Goal: Ask a question

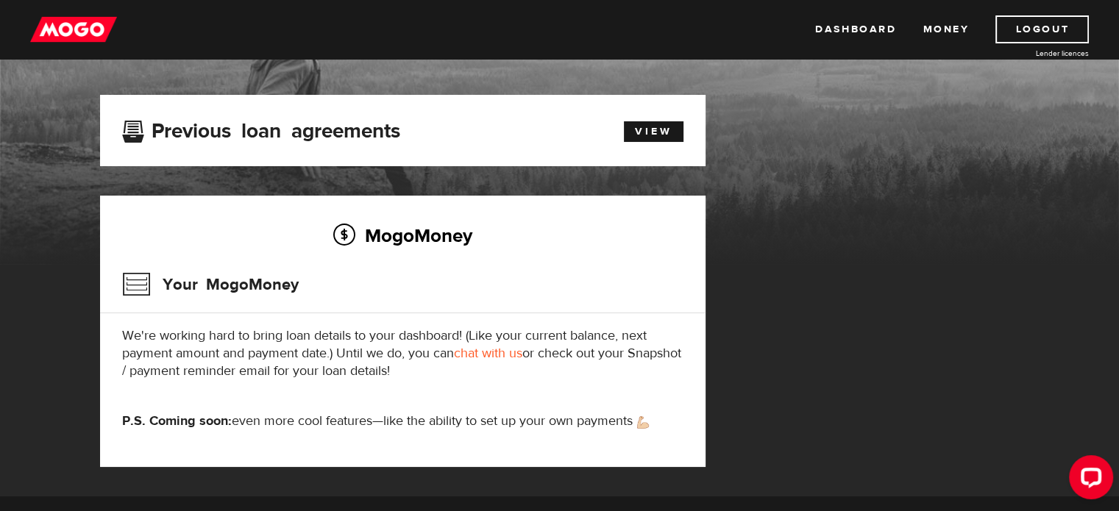
scroll to position [59, 0]
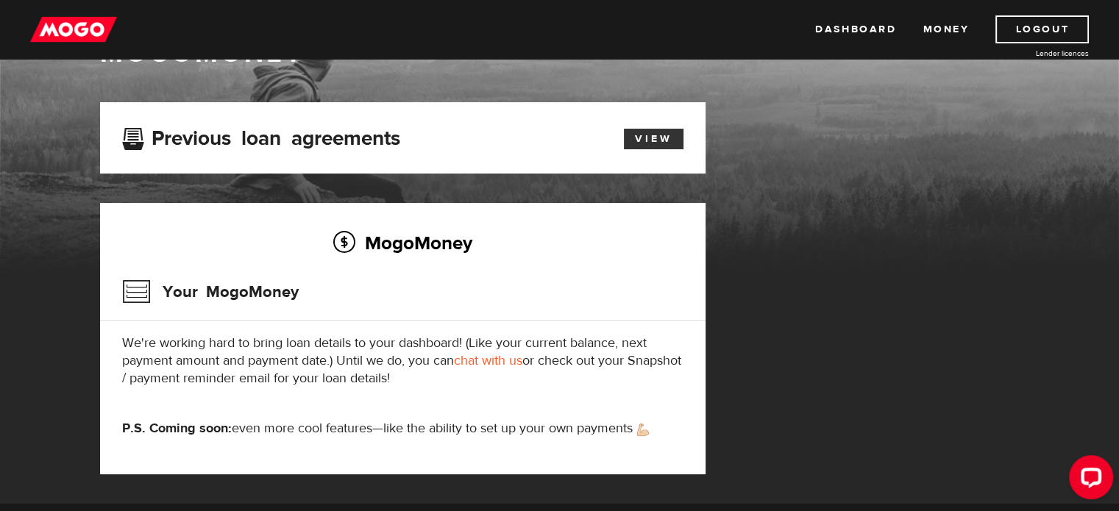
click at [644, 143] on link "View" at bounding box center [654, 139] width 60 height 21
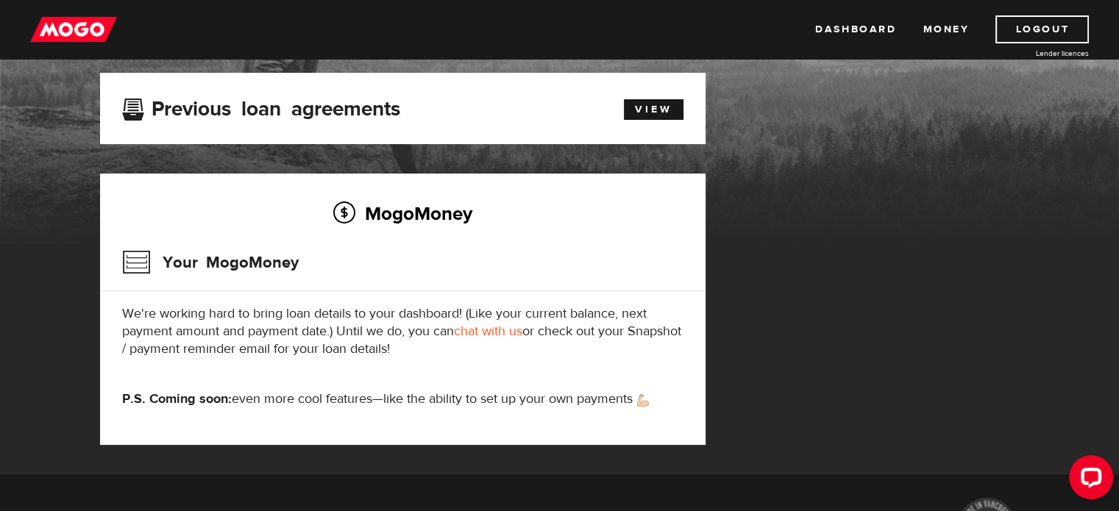
scroll to position [113, 0]
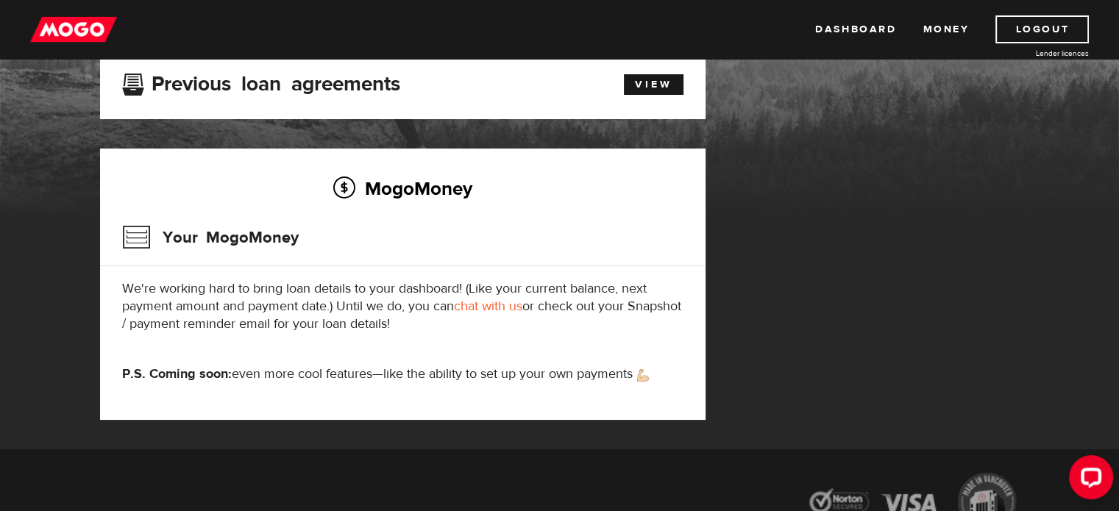
click at [483, 312] on link "chat with us" at bounding box center [488, 306] width 68 height 17
drag, startPoint x: 675, startPoint y: 355, endPoint x: 678, endPoint y: 341, distance: 15.0
click at [678, 341] on div "MogoMoney Your MogoMoney We're working hard to bring loan details to your dashb…" at bounding box center [402, 284] width 605 height 271
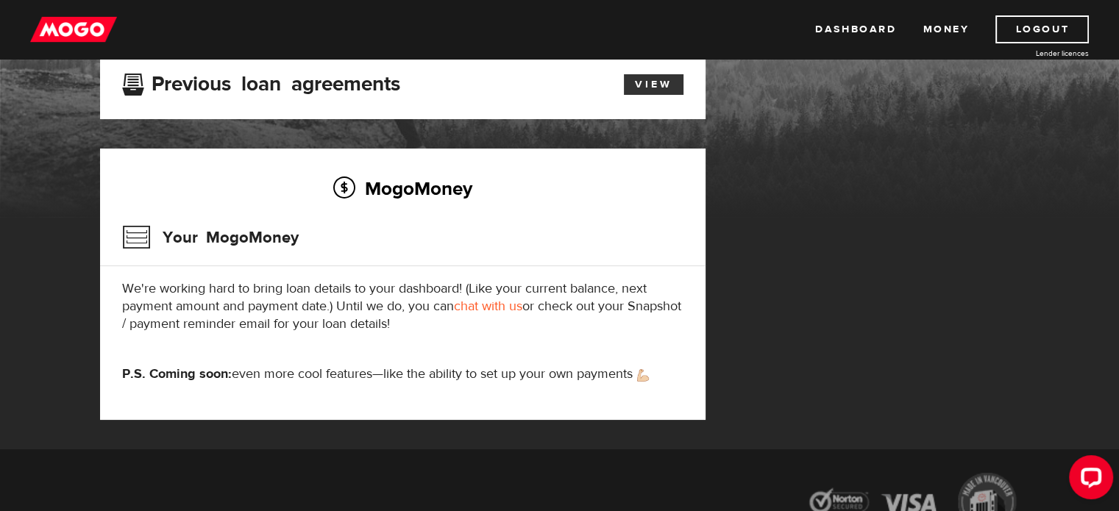
click at [644, 79] on link "View" at bounding box center [654, 84] width 60 height 21
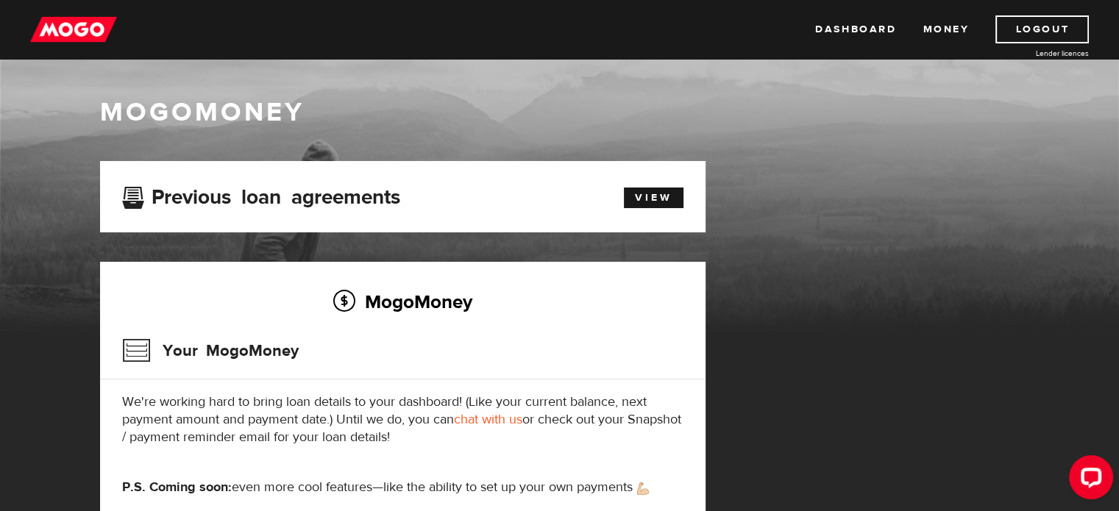
click at [383, 461] on div "MogoMoney Your MogoMoney We're working hard to bring loan details to your dashb…" at bounding box center [402, 397] width 605 height 271
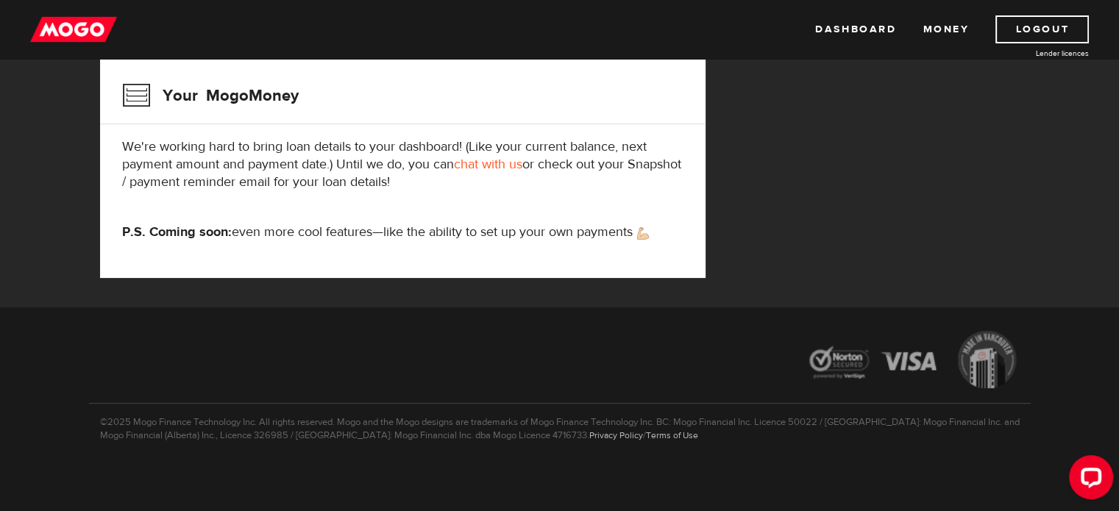
scroll to position [257, 0]
